Goal: Information Seeking & Learning: Learn about a topic

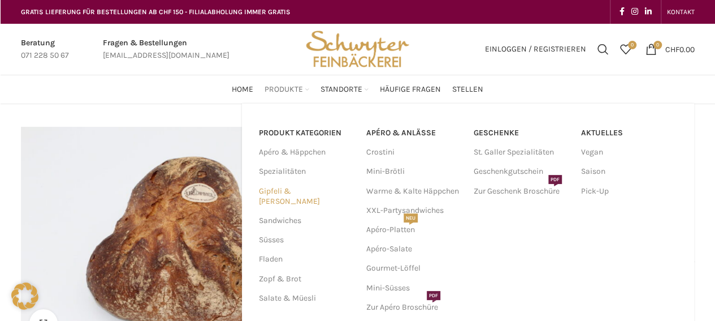
click at [296, 189] on link "Gipfeli & [PERSON_NAME]" at bounding box center [306, 196] width 94 height 29
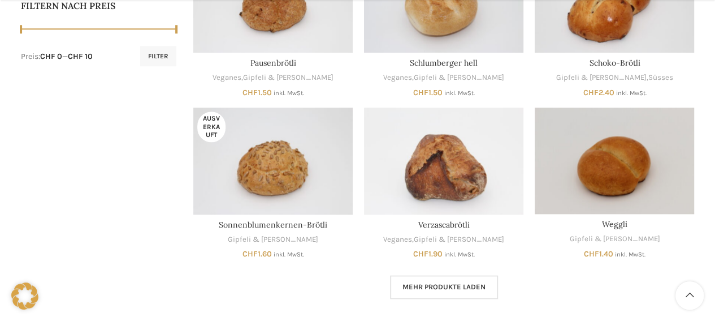
scroll to position [586, 0]
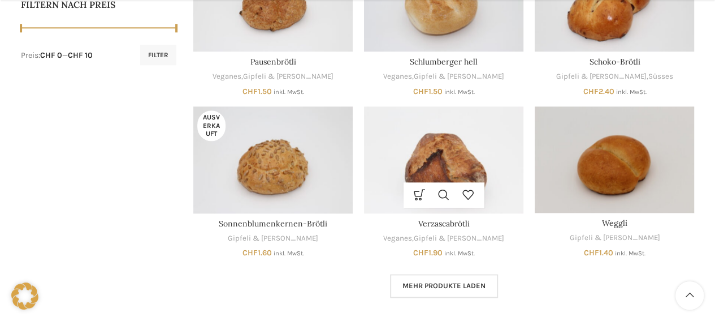
click at [417, 148] on img "Verzascabrötli" at bounding box center [443, 159] width 159 height 106
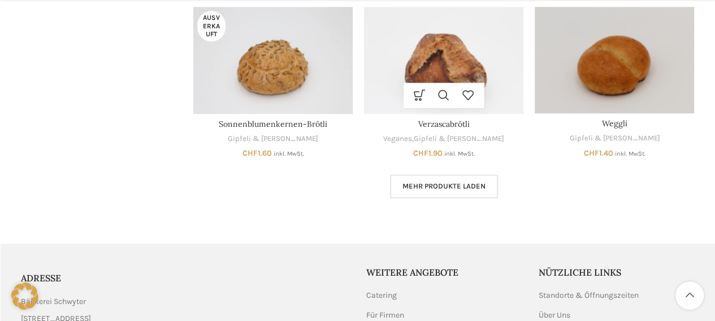
scroll to position [690, 0]
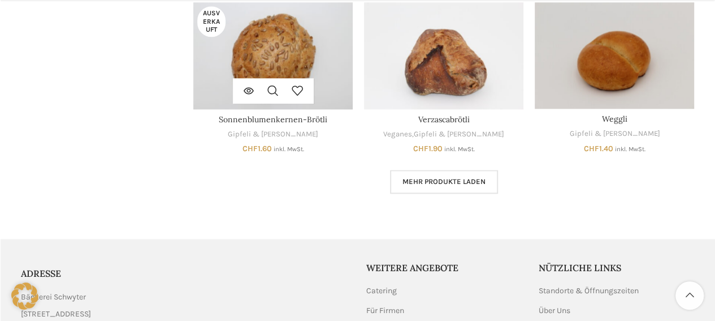
click at [312, 58] on img "Sonnenblumenkernen-Brötli" at bounding box center [272, 55] width 159 height 106
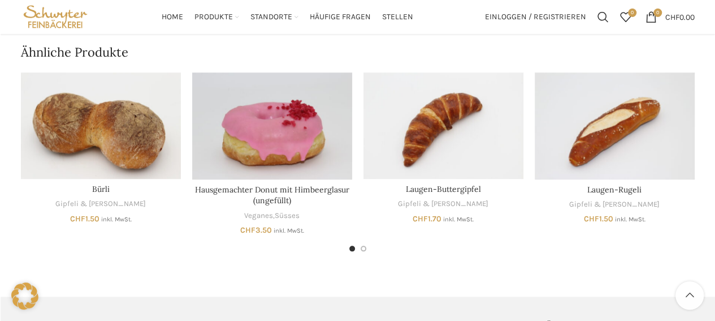
scroll to position [720, 0]
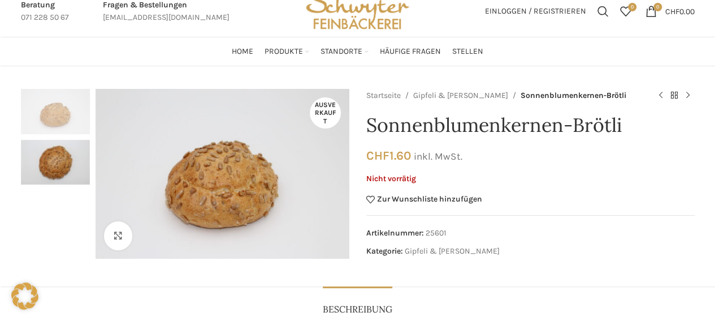
scroll to position [40, 0]
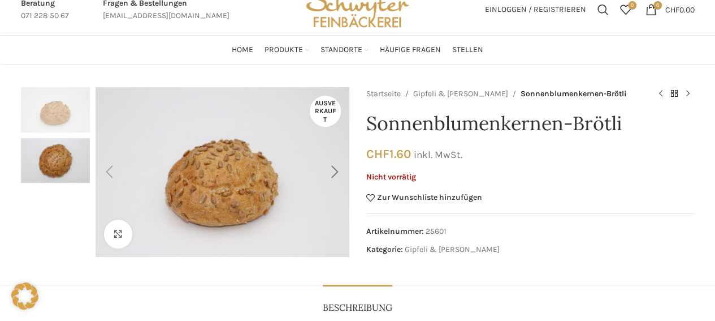
click at [332, 169] on div "Next slide" at bounding box center [335, 172] width 28 height 28
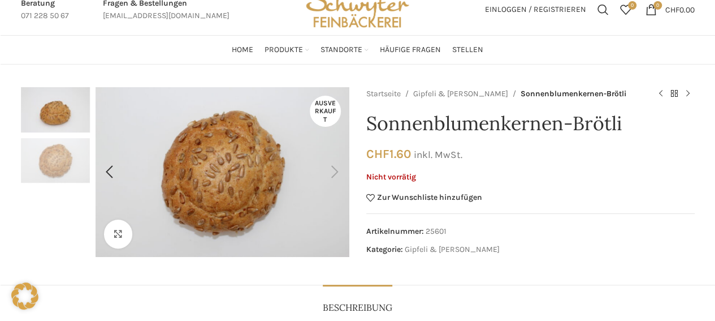
click at [332, 169] on div "Next slide" at bounding box center [335, 172] width 28 height 28
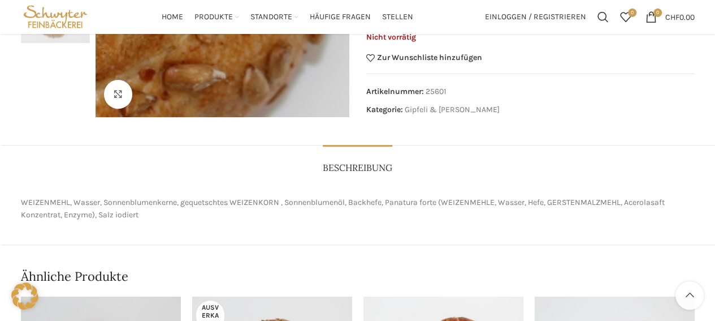
scroll to position [24, 0]
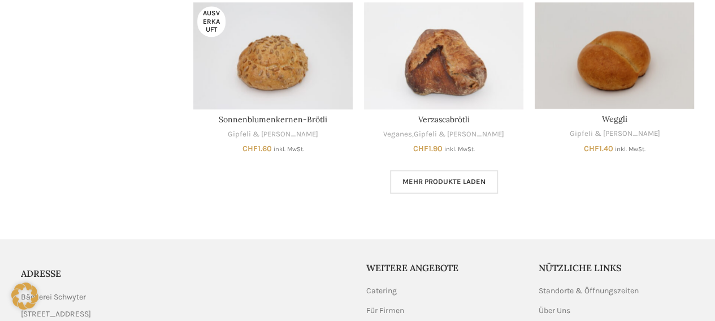
scroll to position [690, 0]
click at [456, 179] on span "Mehr Produkte laden" at bounding box center [444, 181] width 83 height 9
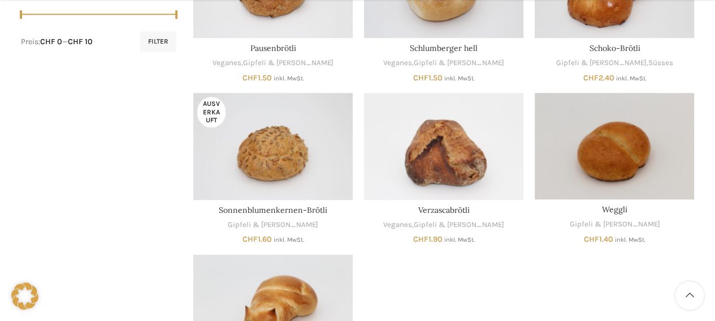
scroll to position [600, 0]
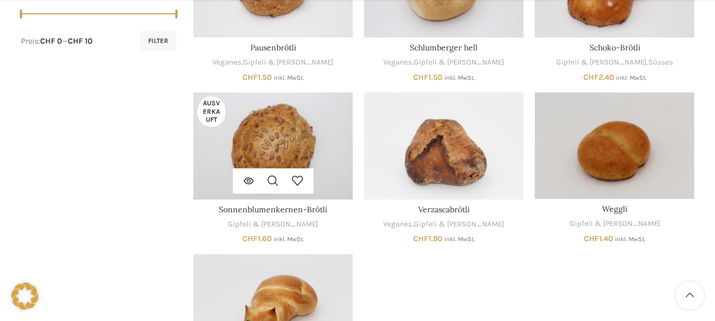
click at [297, 144] on img "Sonnenblumenkernen-Brötli" at bounding box center [272, 145] width 159 height 106
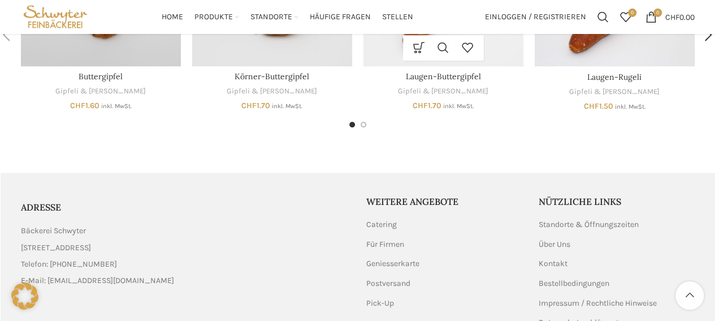
scroll to position [424, 0]
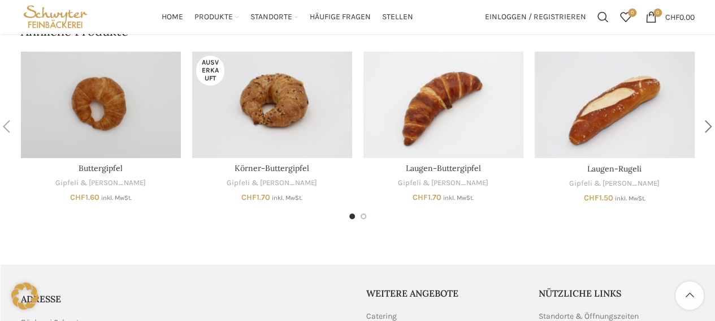
click at [714, 124] on div "Next slide" at bounding box center [709, 127] width 28 height 28
